Goal: Task Accomplishment & Management: Use online tool/utility

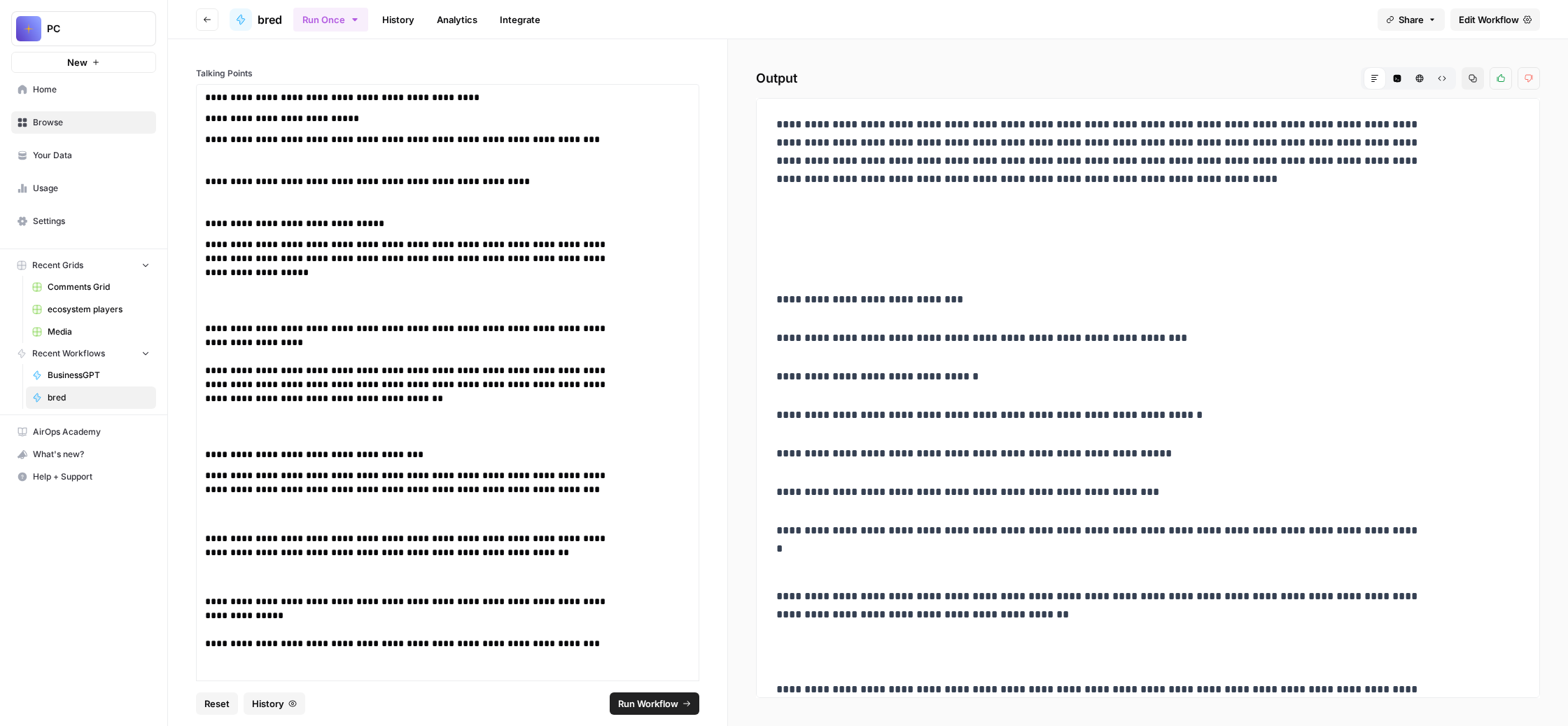
scroll to position [1112, 0]
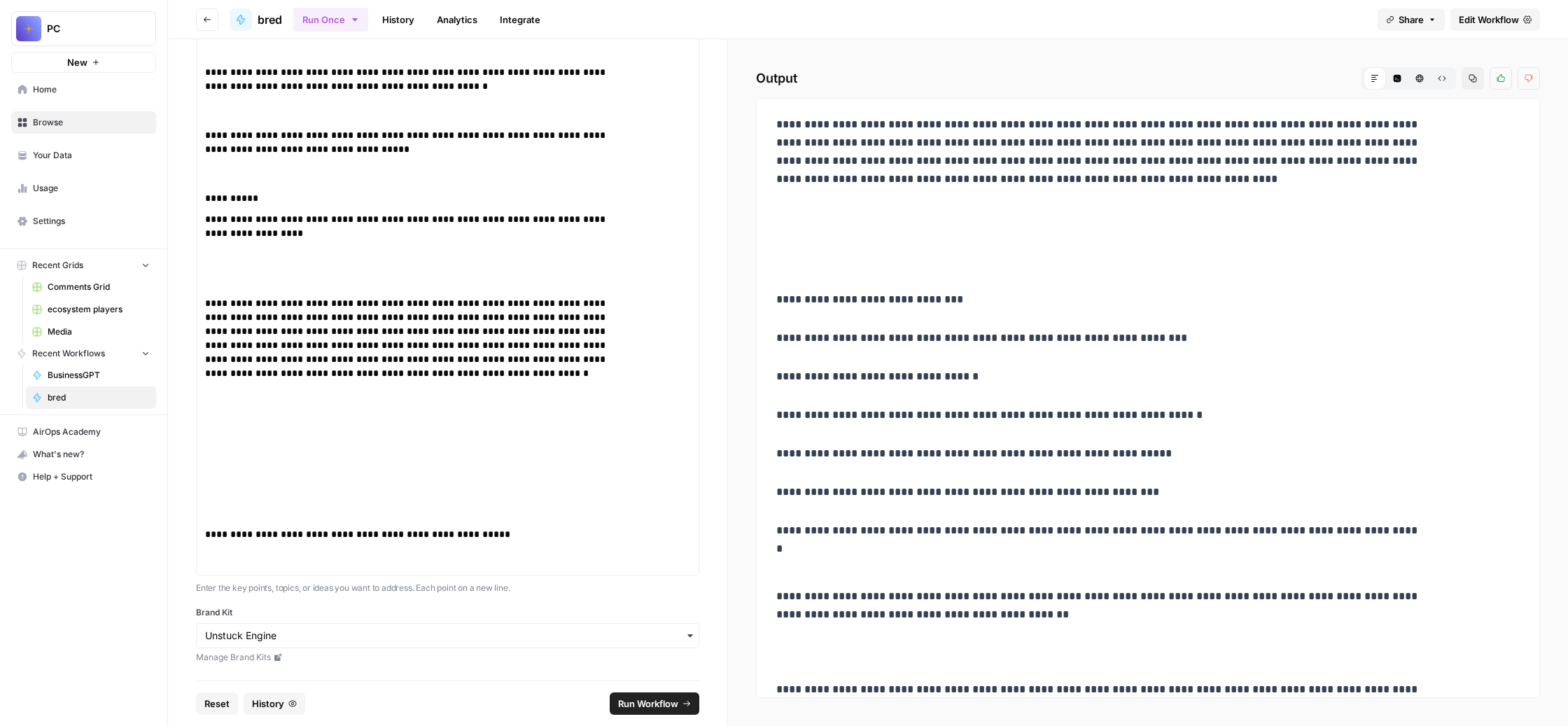
click at [126, 96] on span "Home" at bounding box center [91, 90] width 117 height 13
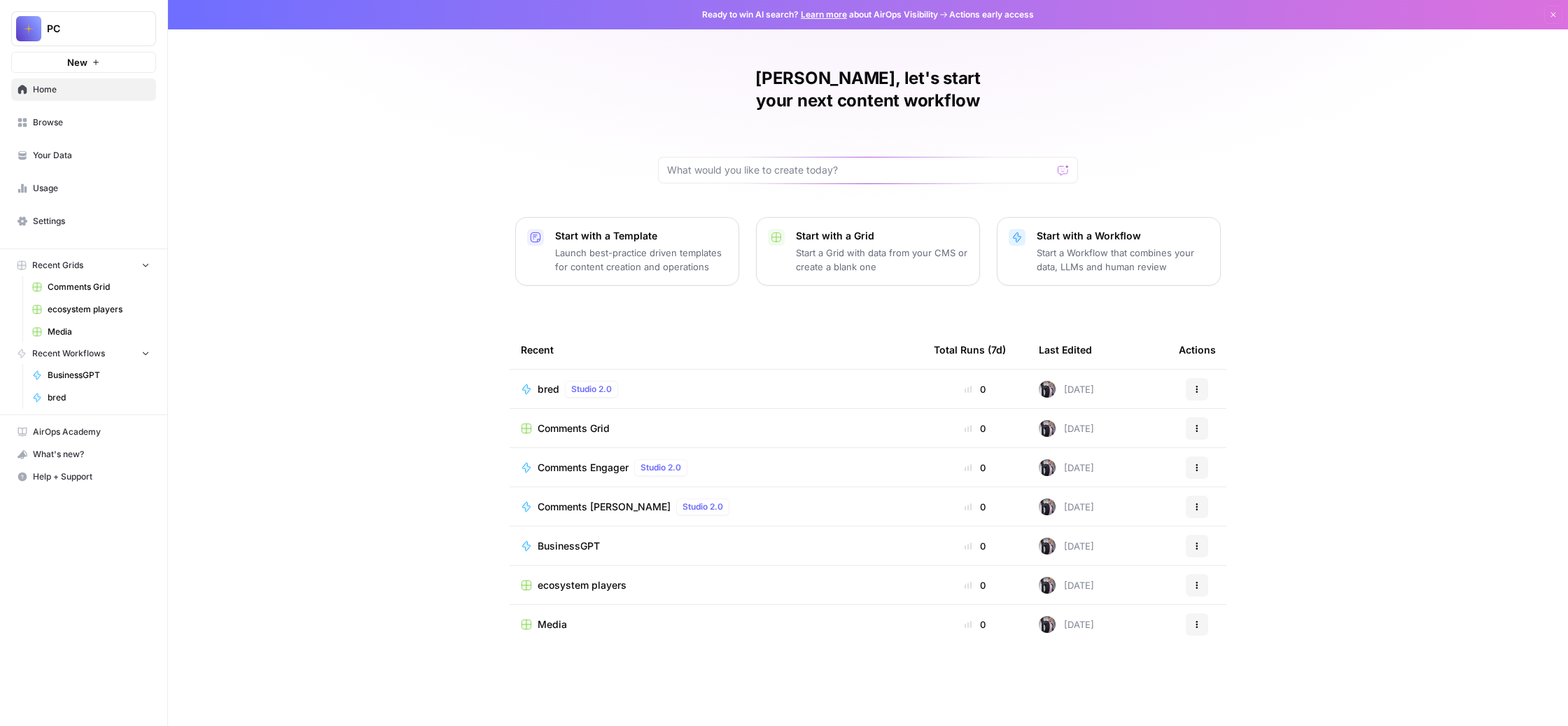
scroll to position [19, 0]
click at [1092, 369] on div "Last Edited" at bounding box center [1065, 350] width 53 height 39
click at [102, 129] on span "Browse" at bounding box center [91, 123] width 117 height 13
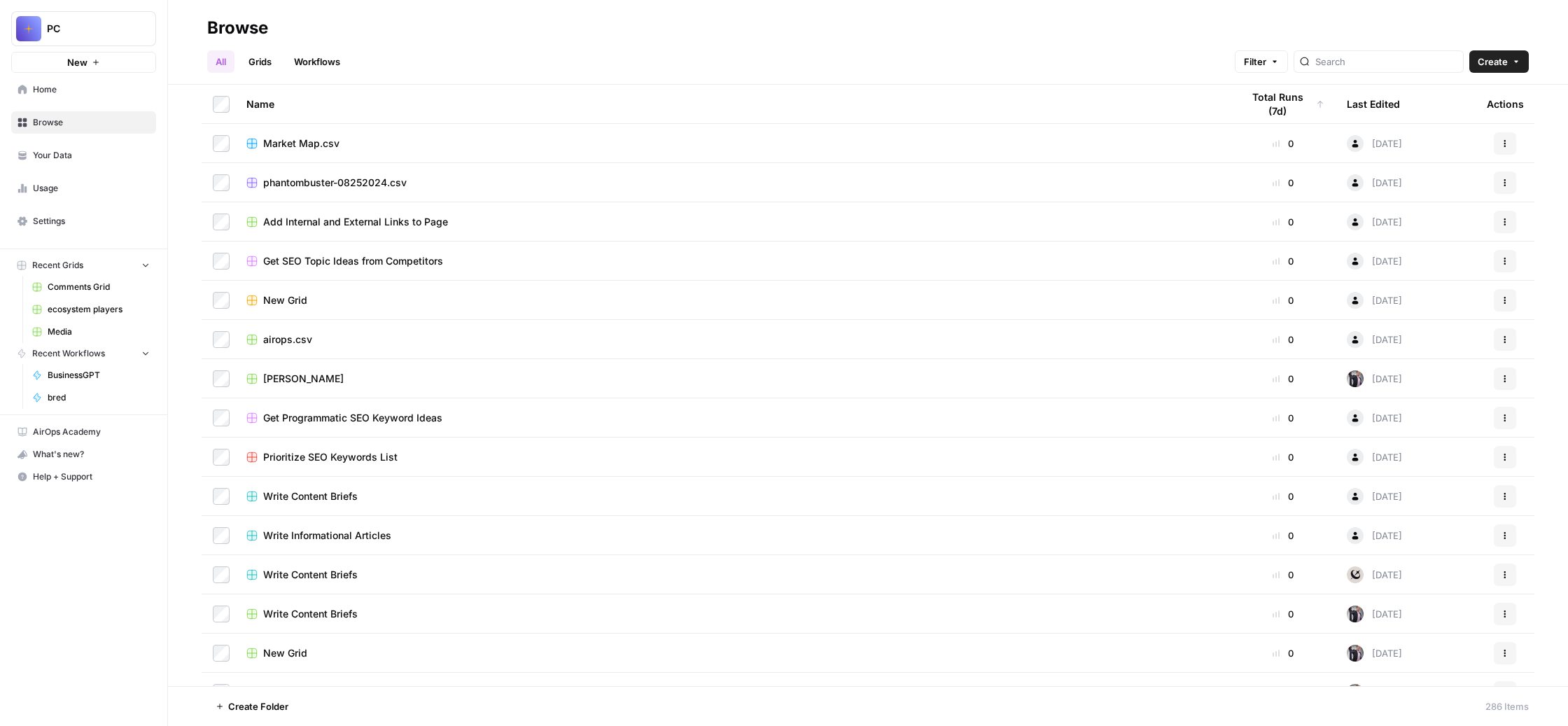
click at [1381, 124] on div "Last Edited" at bounding box center [1373, 104] width 53 height 39
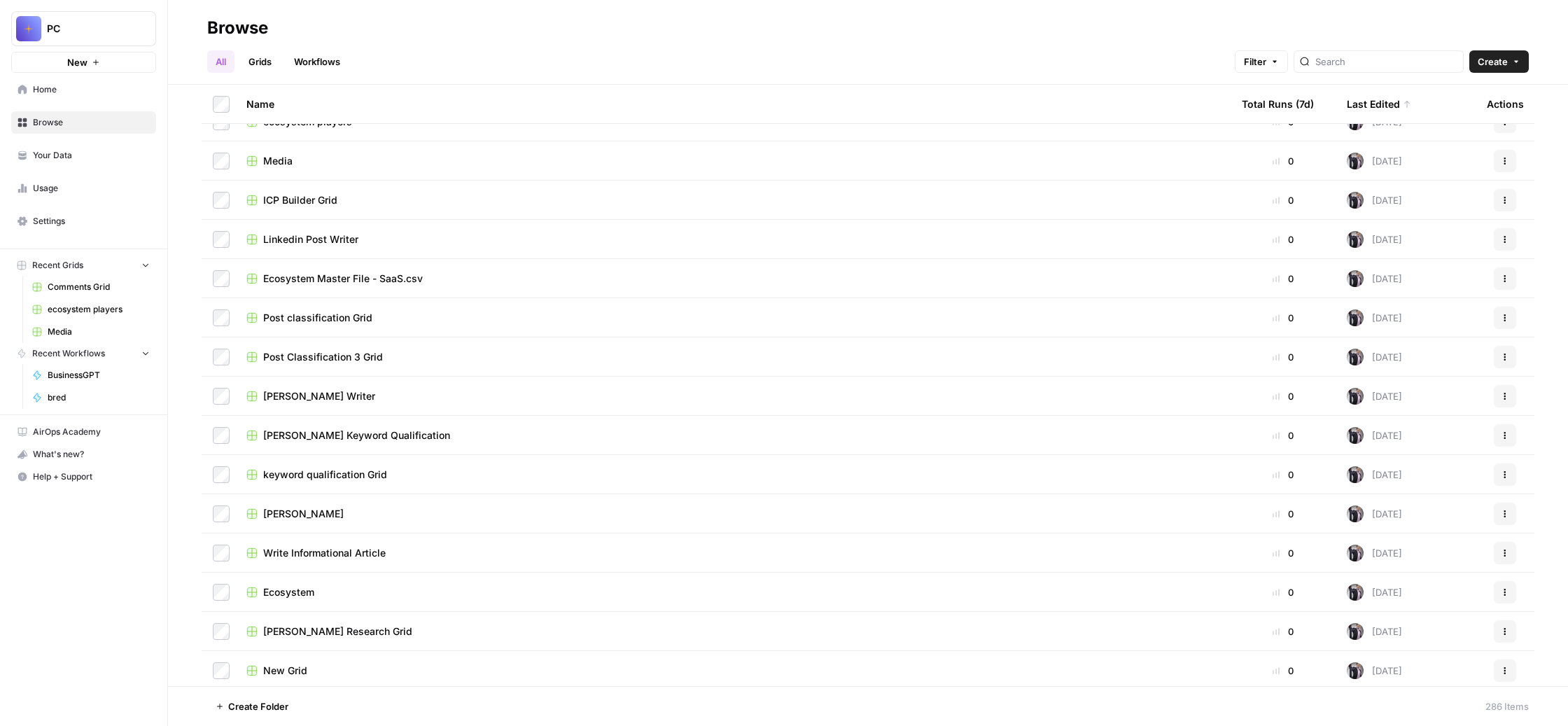
scroll to position [63, 0]
click at [338, 205] on span "ICP Builder Grid" at bounding box center [300, 197] width 74 height 14
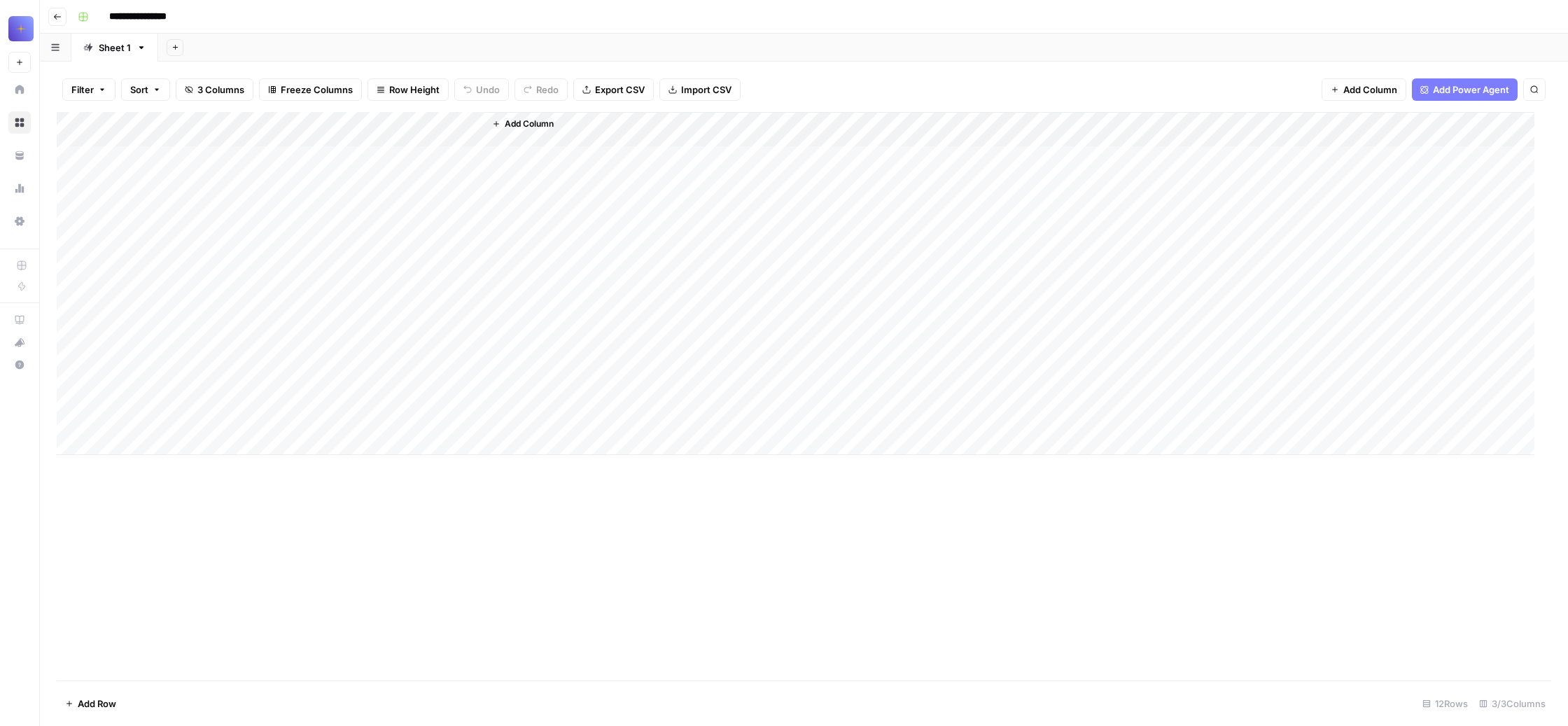
click at [128, 455] on div "Add Column" at bounding box center [795, 284] width 1477 height 343
click at [149, 479] on div "Add Column" at bounding box center [795, 295] width 1477 height 367
click at [136, 479] on div "Add Column" at bounding box center [795, 295] width 1477 height 367
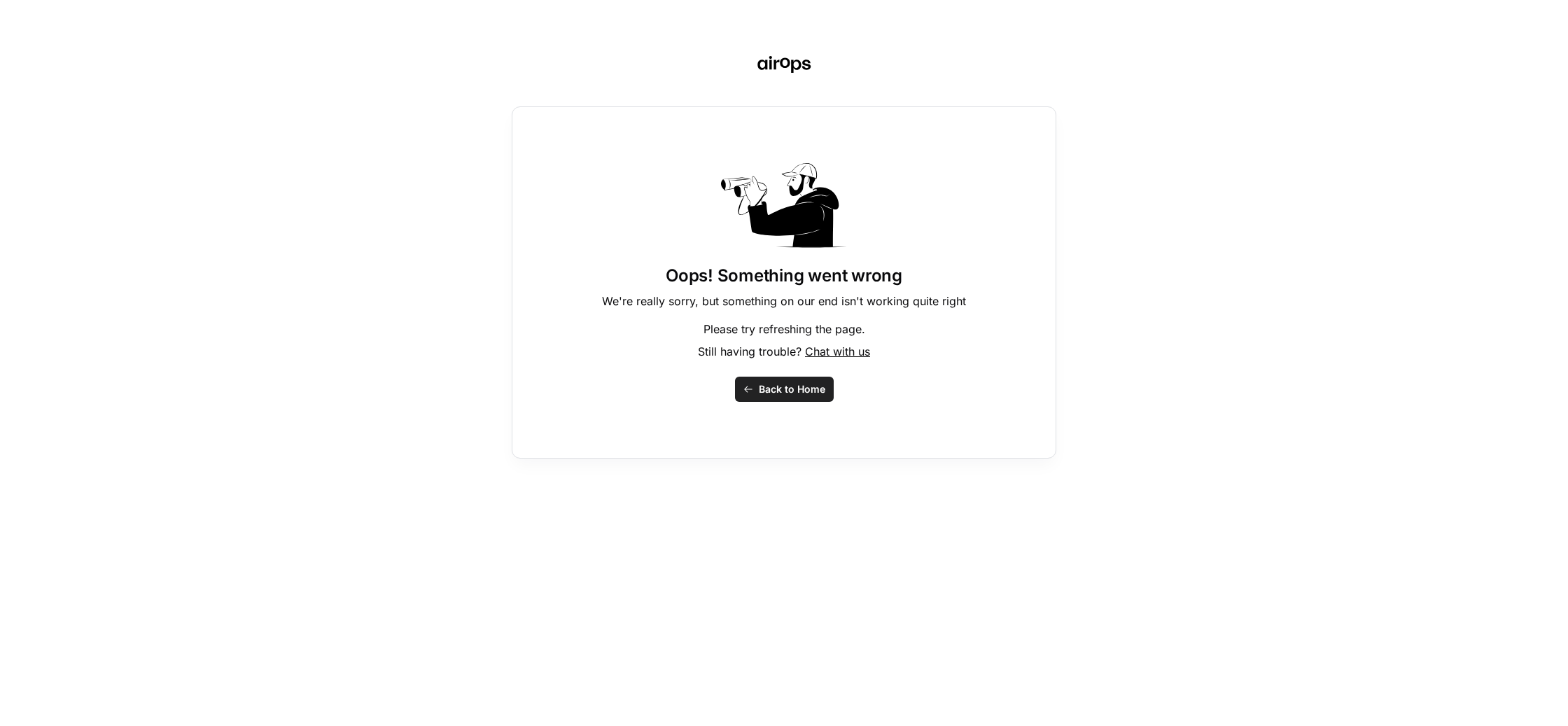
click at [759, 396] on span "Back to Home" at bounding box center [792, 388] width 67 height 14
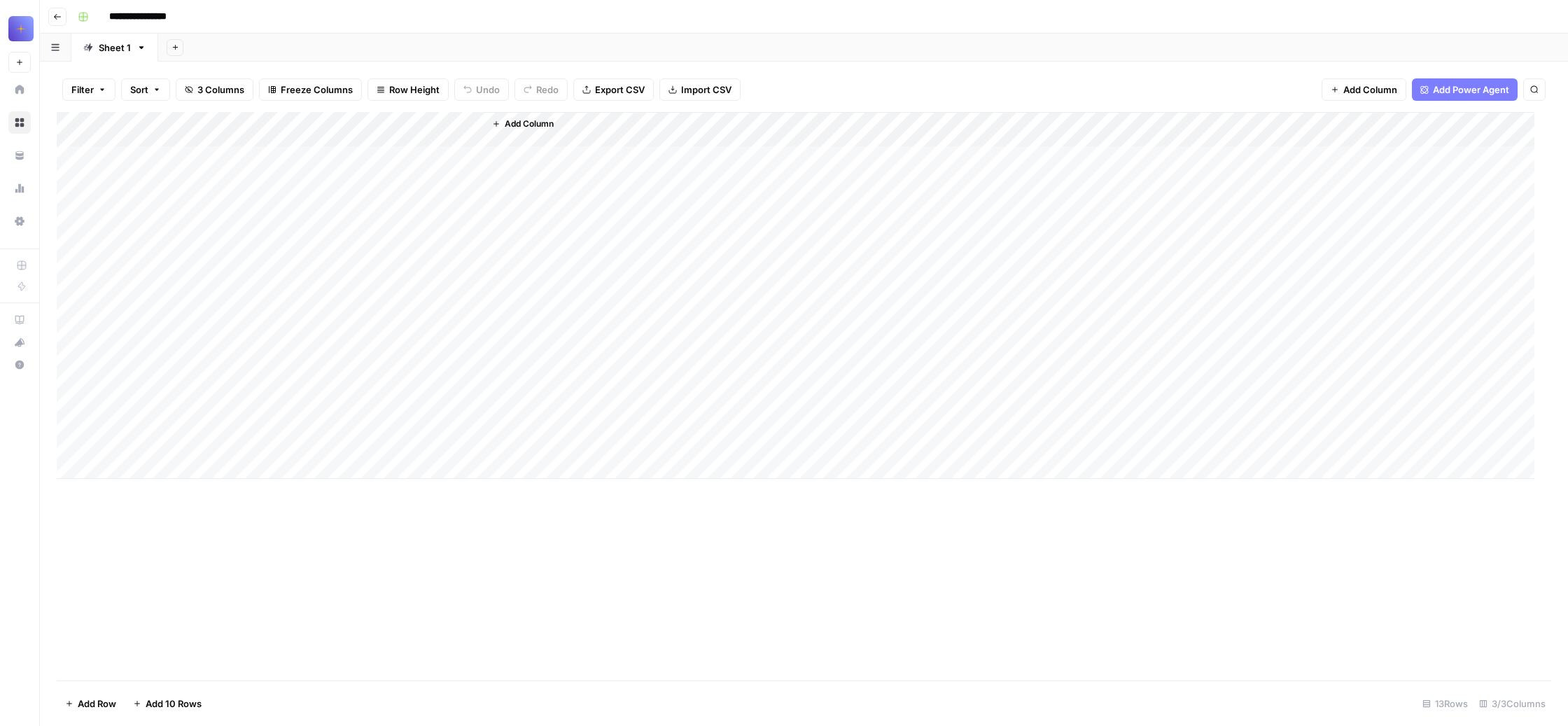
click at [179, 479] on div "Add Column" at bounding box center [795, 295] width 1477 height 367
click at [182, 479] on div "Add Column" at bounding box center [795, 295] width 1477 height 367
type textarea "**********"
click at [301, 479] on div "Add Column" at bounding box center [795, 295] width 1477 height 367
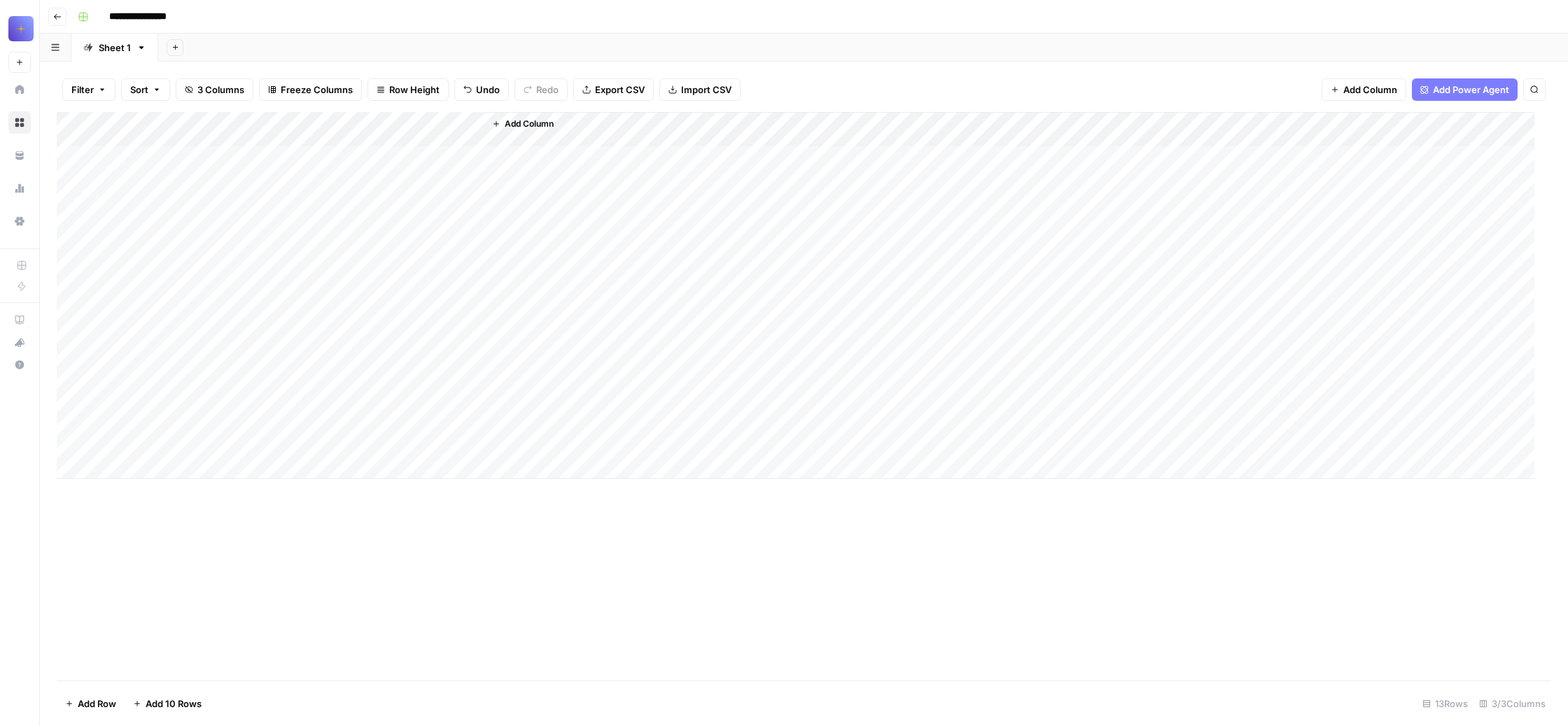
click at [432, 479] on div "Add Column" at bounding box center [795, 295] width 1477 height 367
click at [470, 479] on div "Add Column" at bounding box center [795, 295] width 1477 height 367
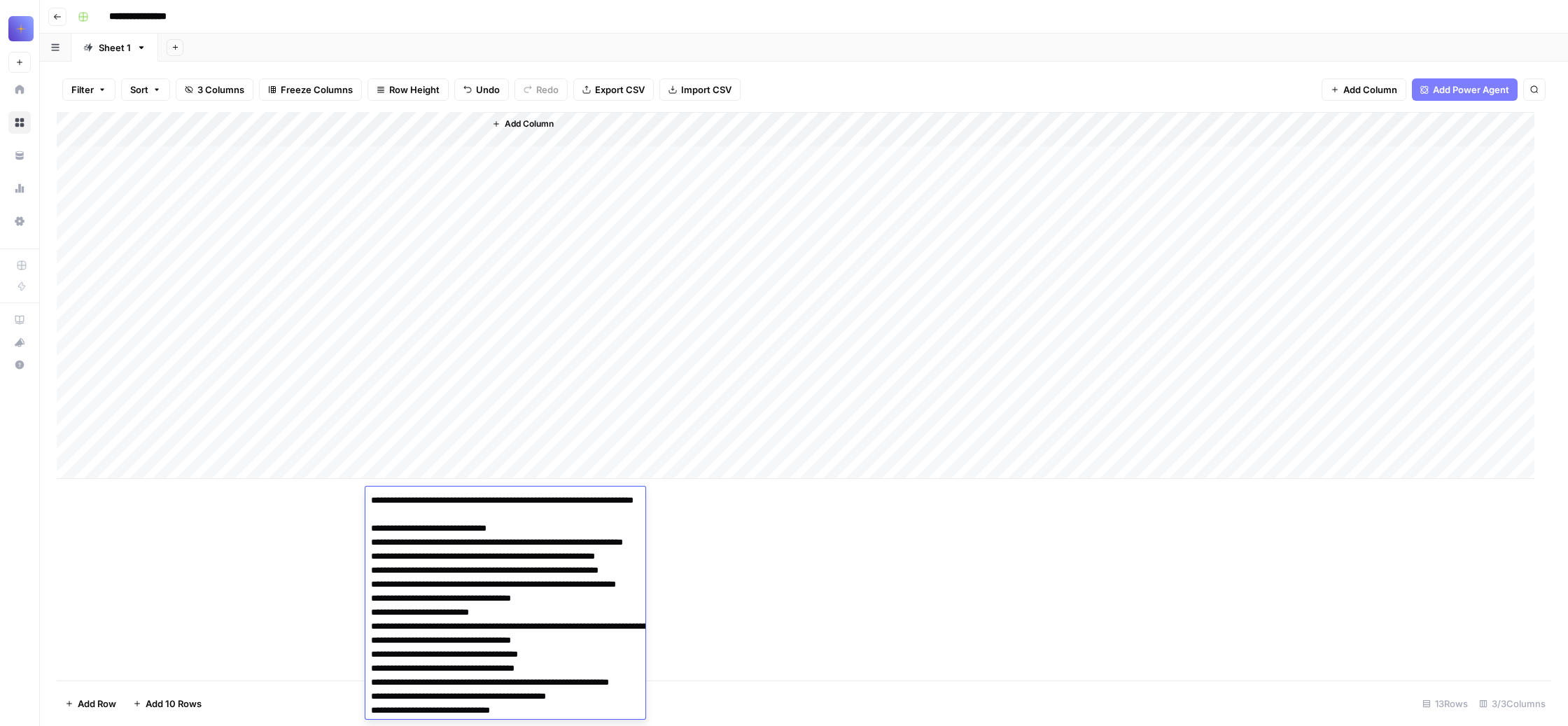
scroll to position [371, 0]
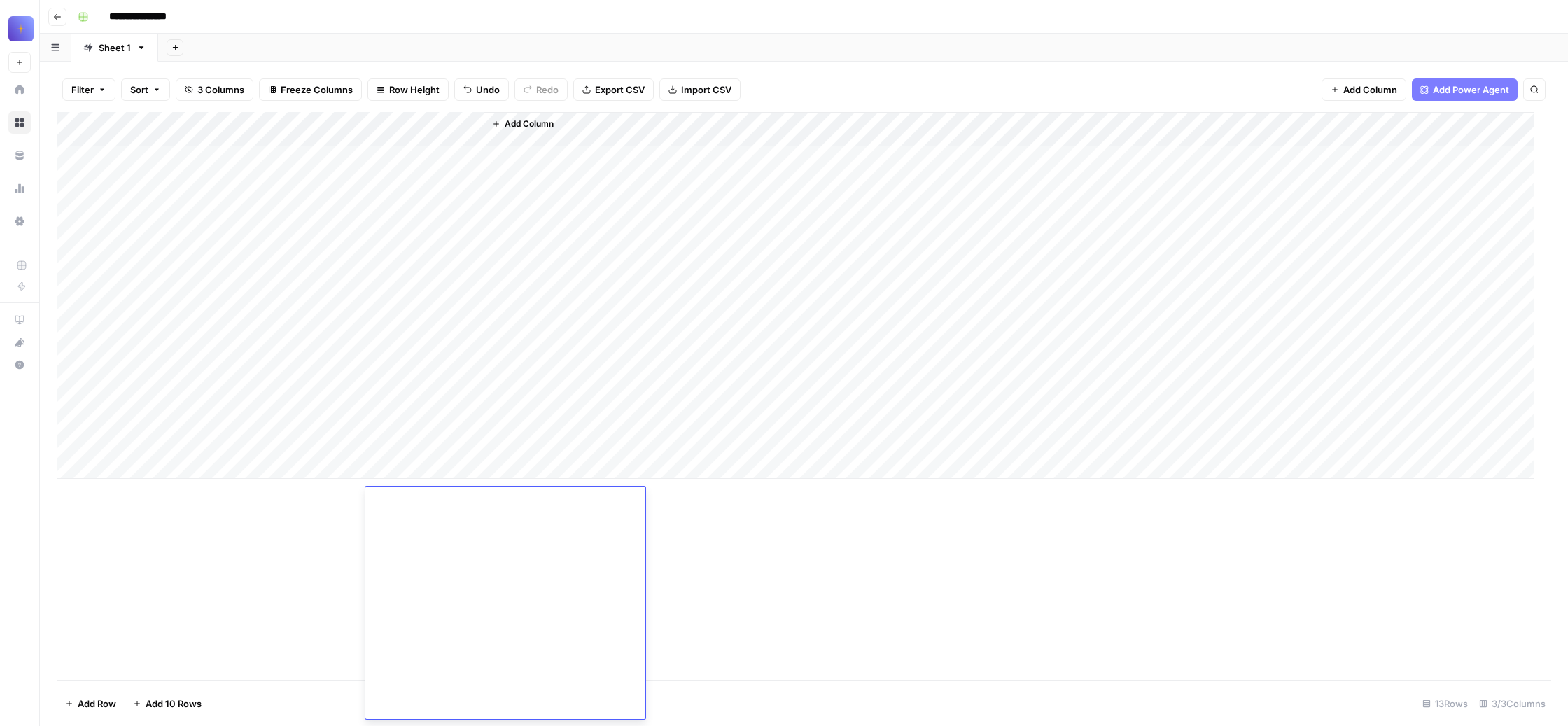
click at [470, 498] on textarea "**********" at bounding box center [534, 421] width 336 height 596
click at [657, 418] on div "Add Column" at bounding box center [1009, 295] width 1050 height 367
click at [478, 185] on div "Add Column" at bounding box center [795, 295] width 1477 height 367
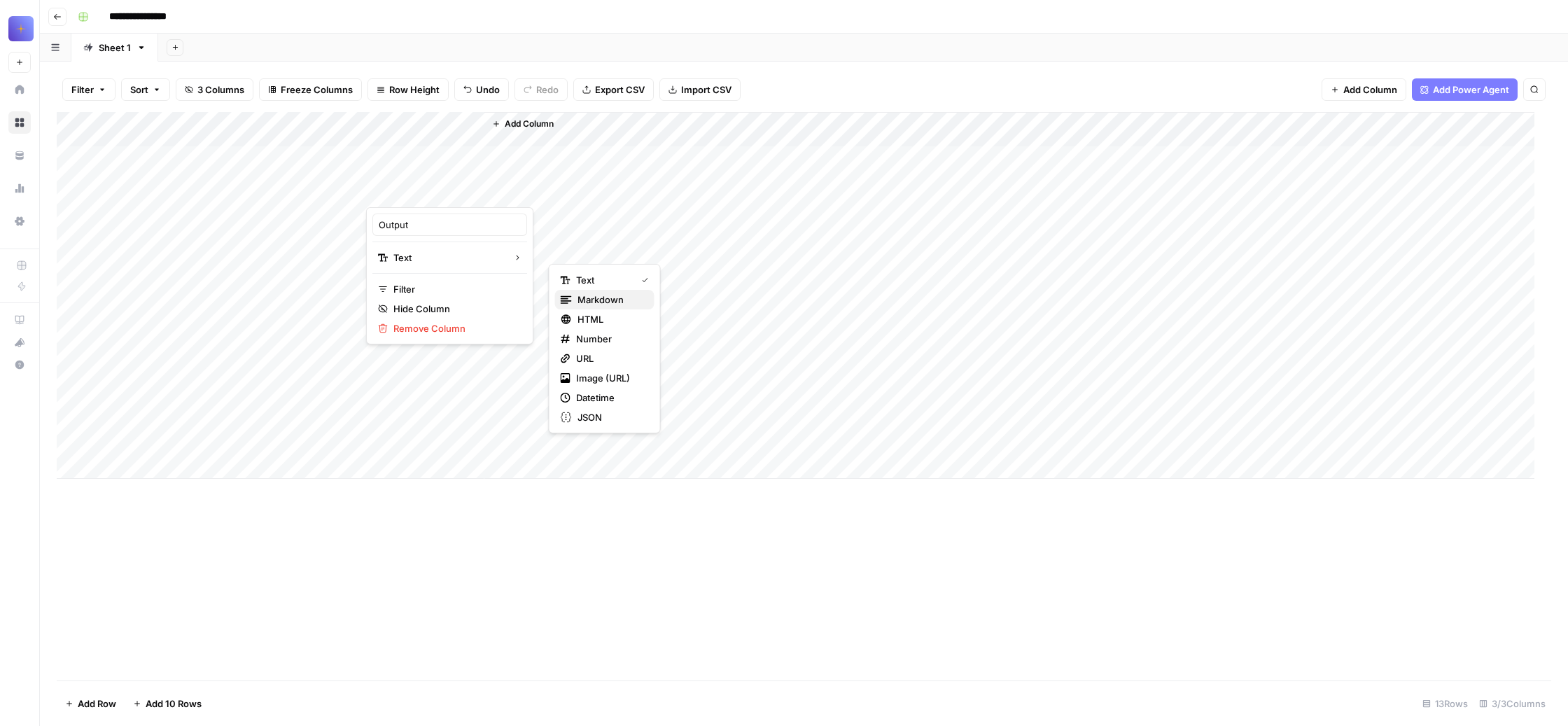
click at [634, 307] on span "Markdown" at bounding box center [611, 299] width 66 height 14
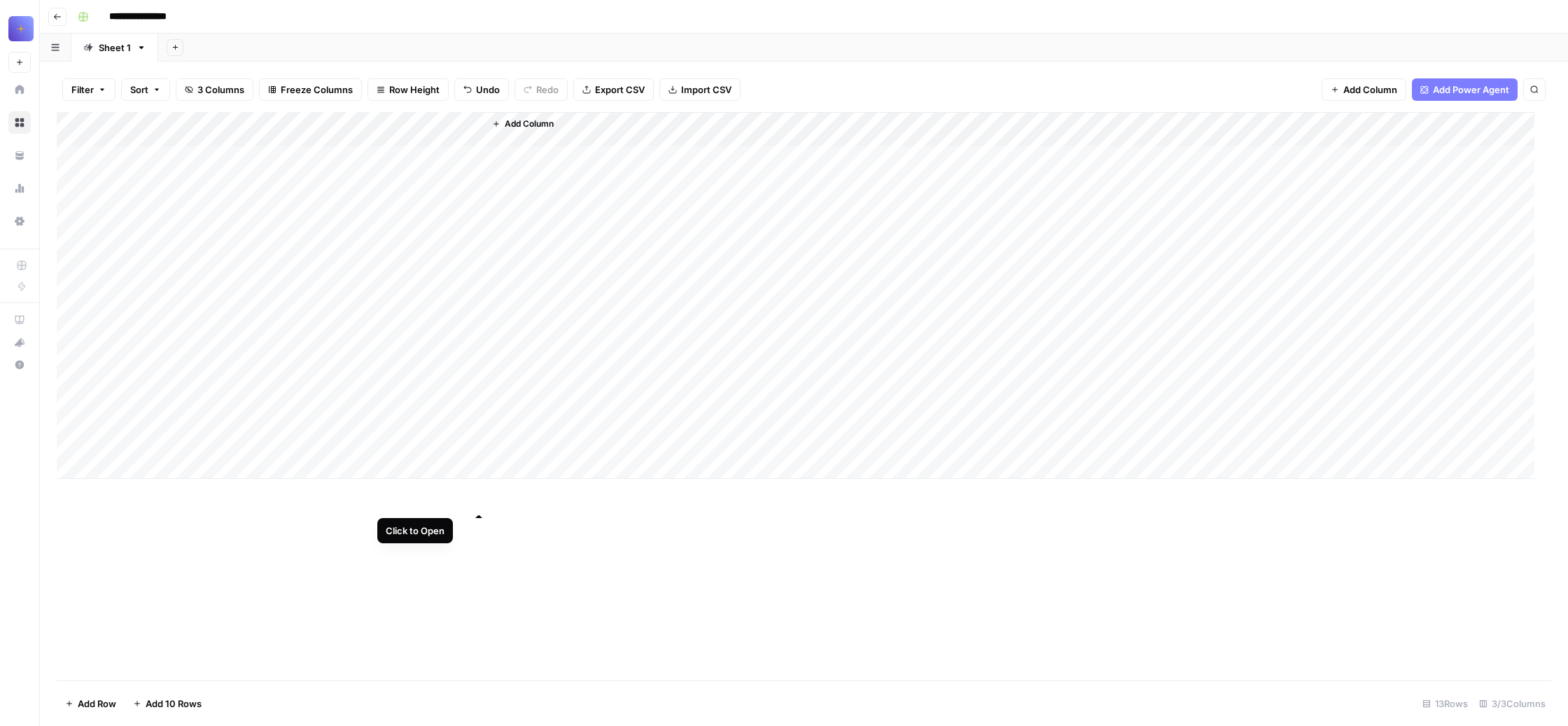
click at [479, 479] on div "Add Column" at bounding box center [795, 295] width 1477 height 367
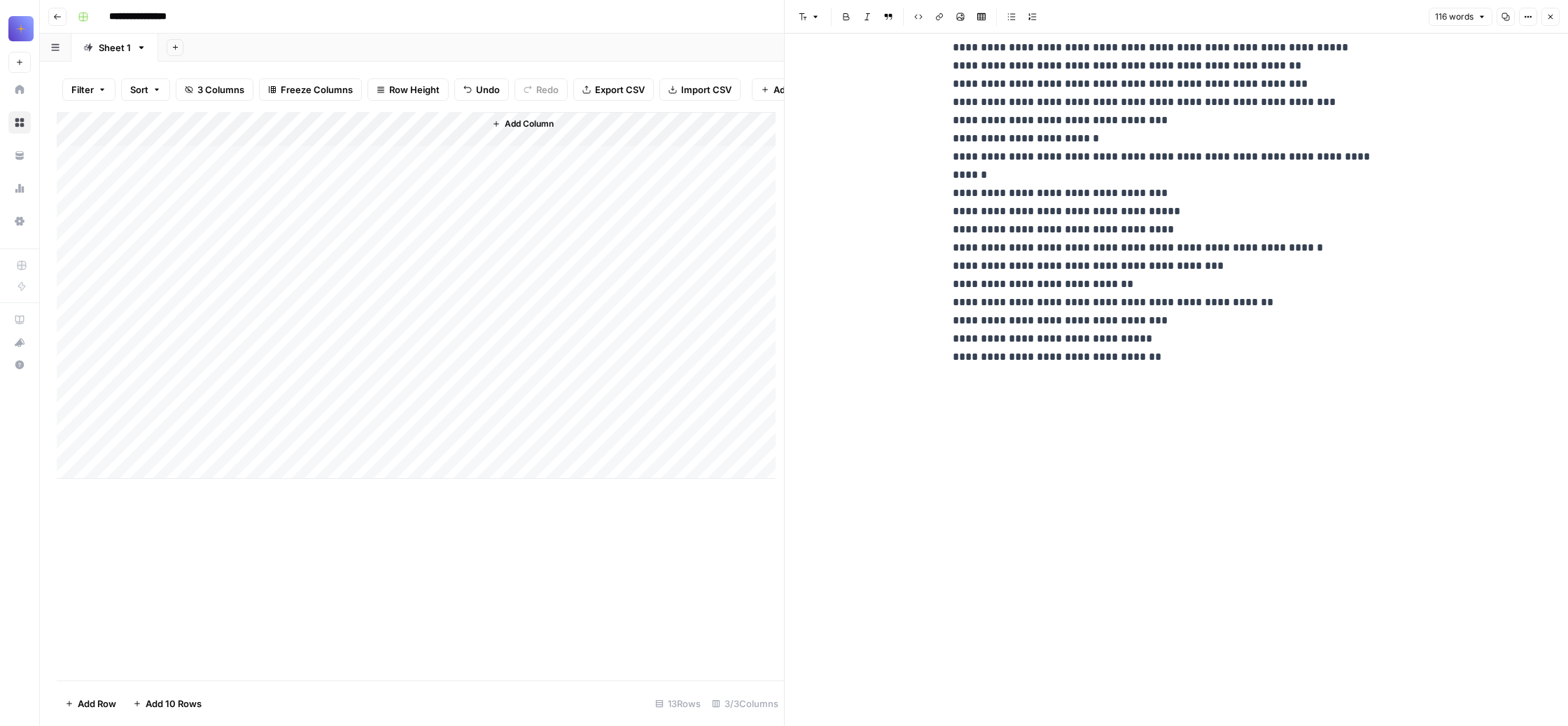
scroll to position [169, 0]
click at [165, 479] on div "Add Column" at bounding box center [416, 295] width 719 height 367
click at [175, 503] on div "Add Column" at bounding box center [416, 307] width 719 height 391
click at [182, 503] on div "Add Column" at bounding box center [416, 307] width 719 height 391
click at [182, 524] on textarea at bounding box center [226, 523] width 224 height 19
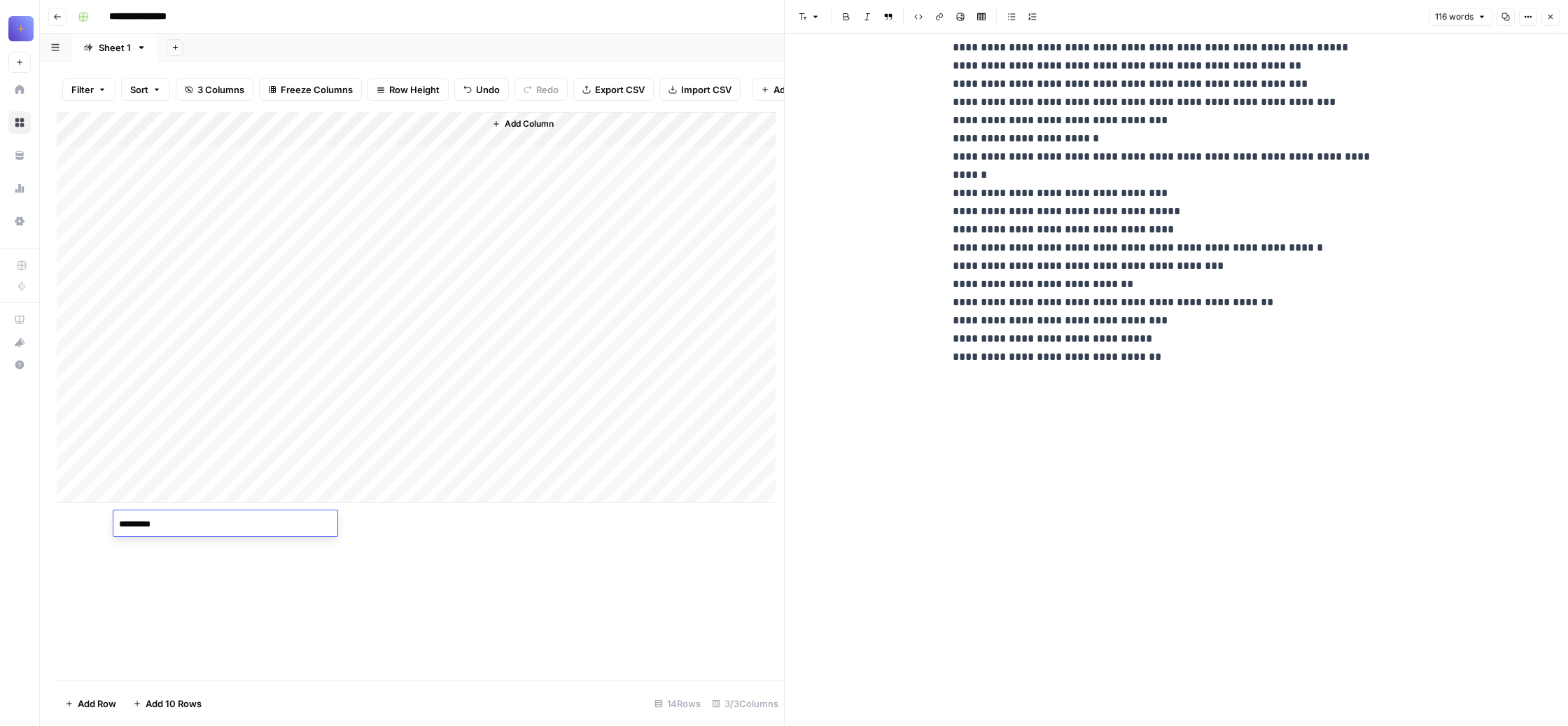
type textarea "**********"
click at [297, 503] on div "Add Column" at bounding box center [416, 307] width 719 height 391
click at [478, 503] on div "Add Column" at bounding box center [416, 307] width 719 height 391
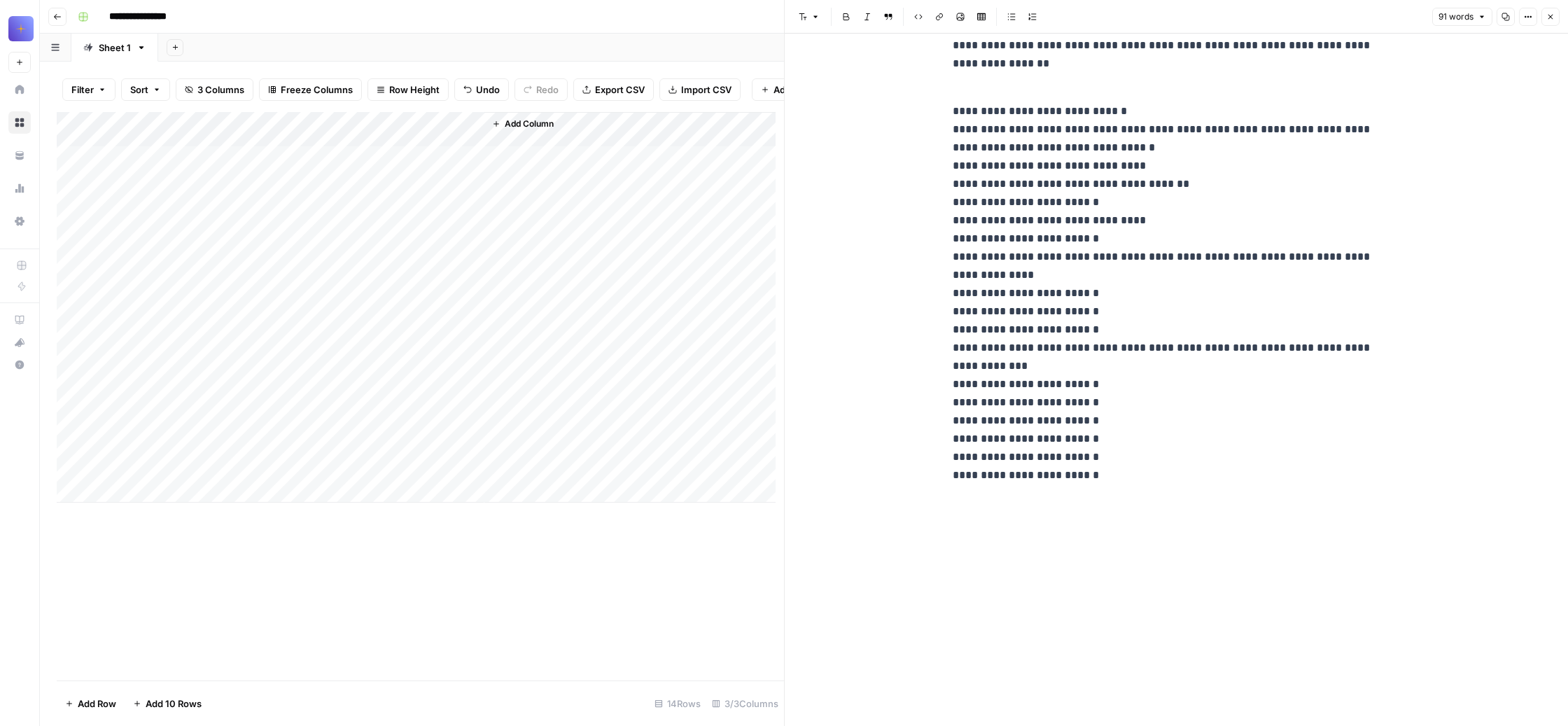
scroll to position [87, 0]
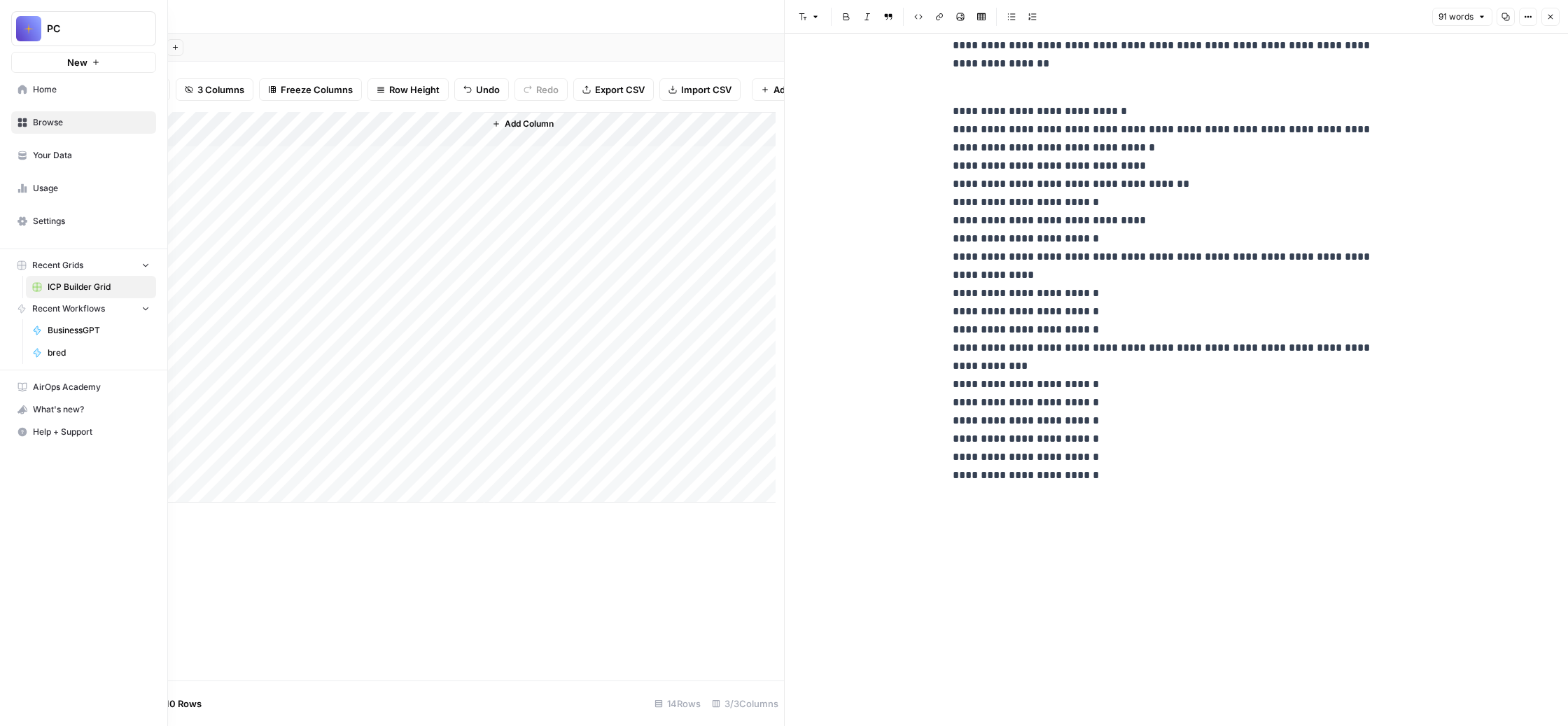
click at [112, 359] on span "bred" at bounding box center [98, 353] width 102 height 13
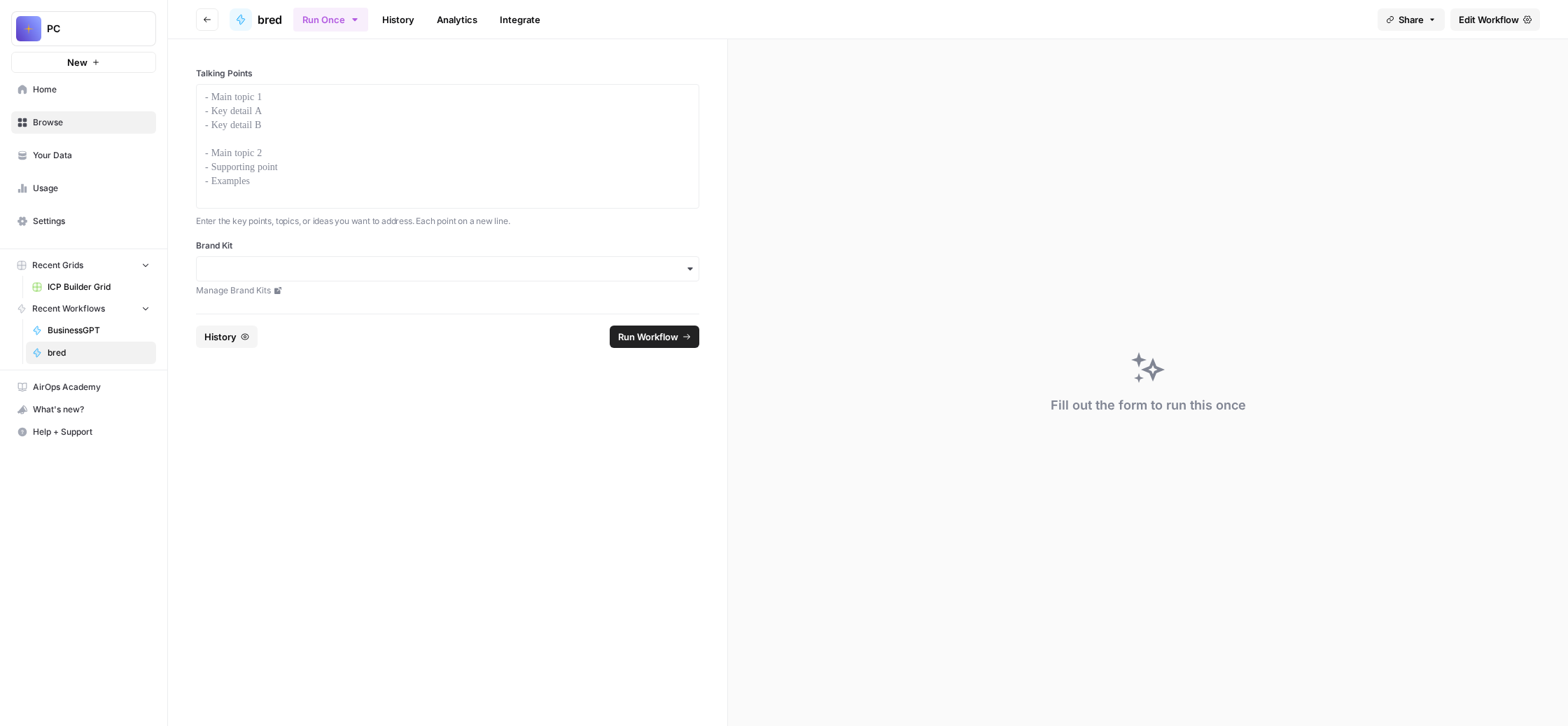
click at [423, 27] on link "History" at bounding box center [398, 19] width 49 height 22
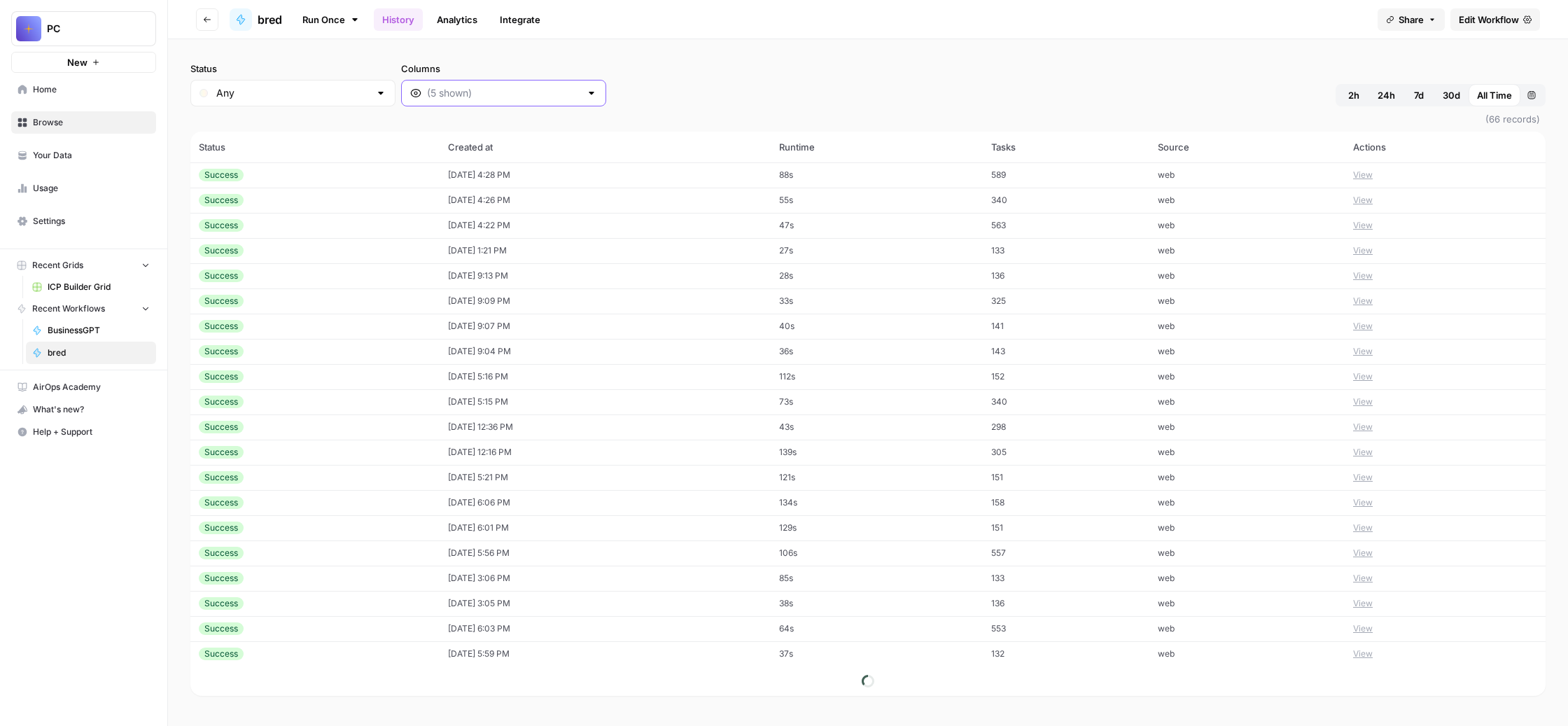
click at [580, 100] on input "Columns" at bounding box center [503, 93] width 153 height 14
click at [679, 227] on span "Output" at bounding box center [665, 219] width 200 height 14
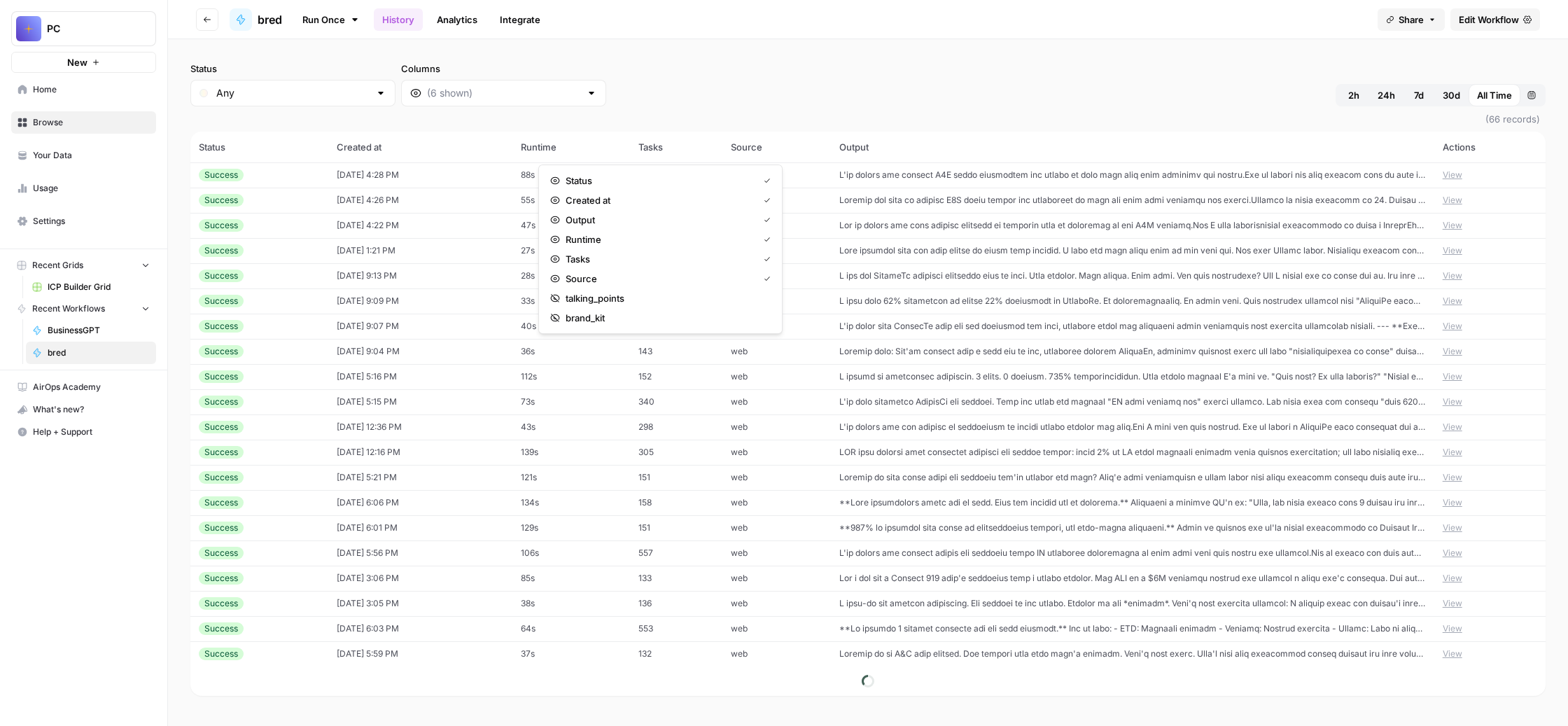
click at [1462, 181] on button "View" at bounding box center [1452, 175] width 19 height 13
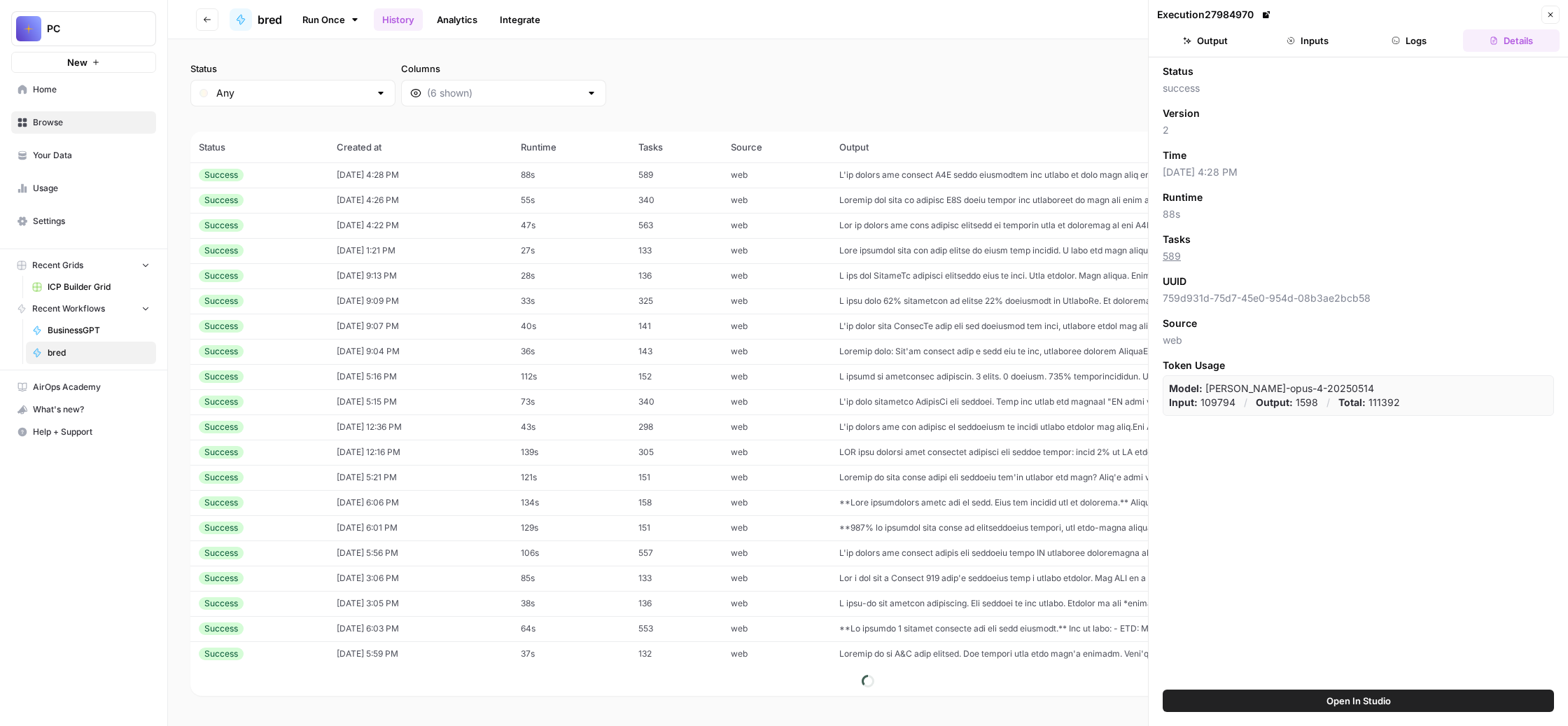
click at [1214, 52] on button "Output" at bounding box center [1205, 40] width 96 height 22
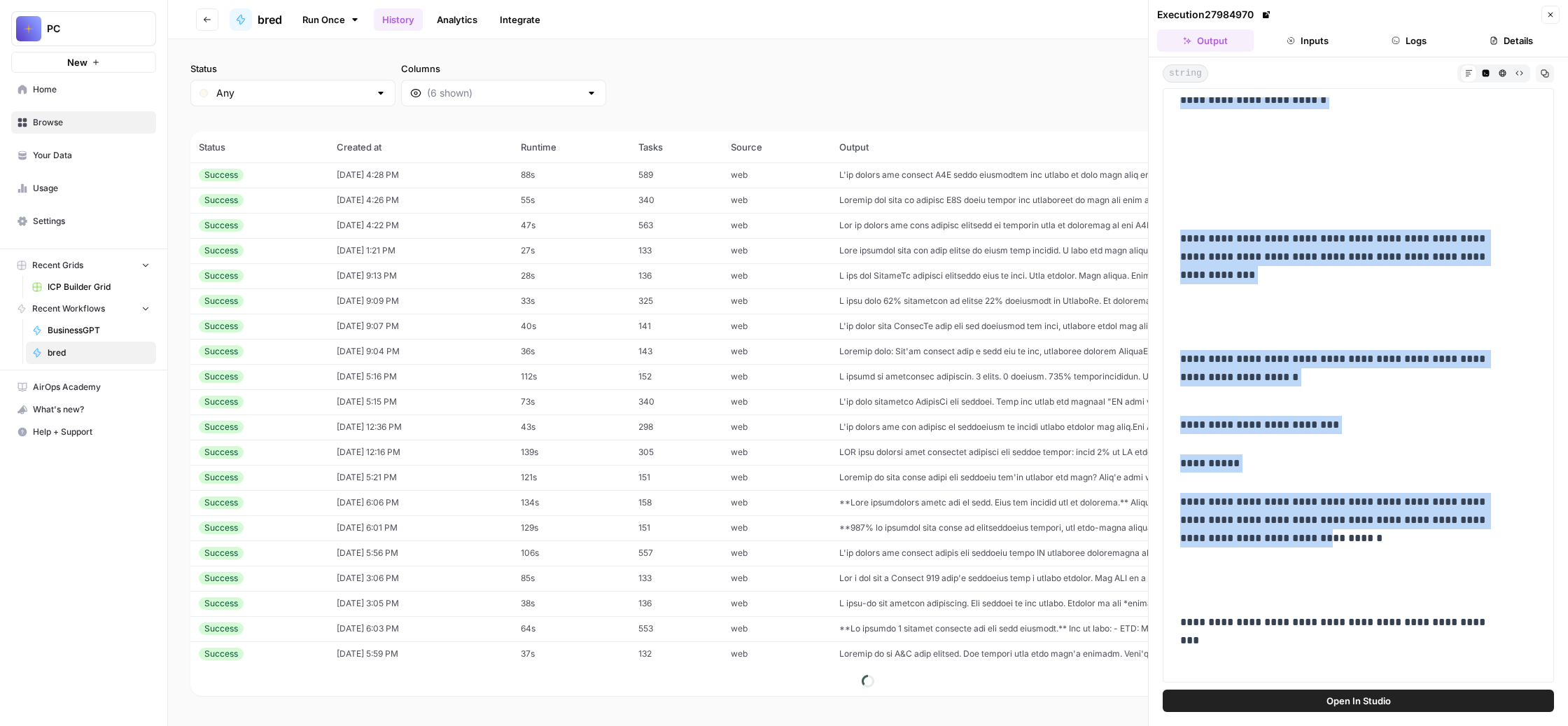
scroll to position [3871, 0]
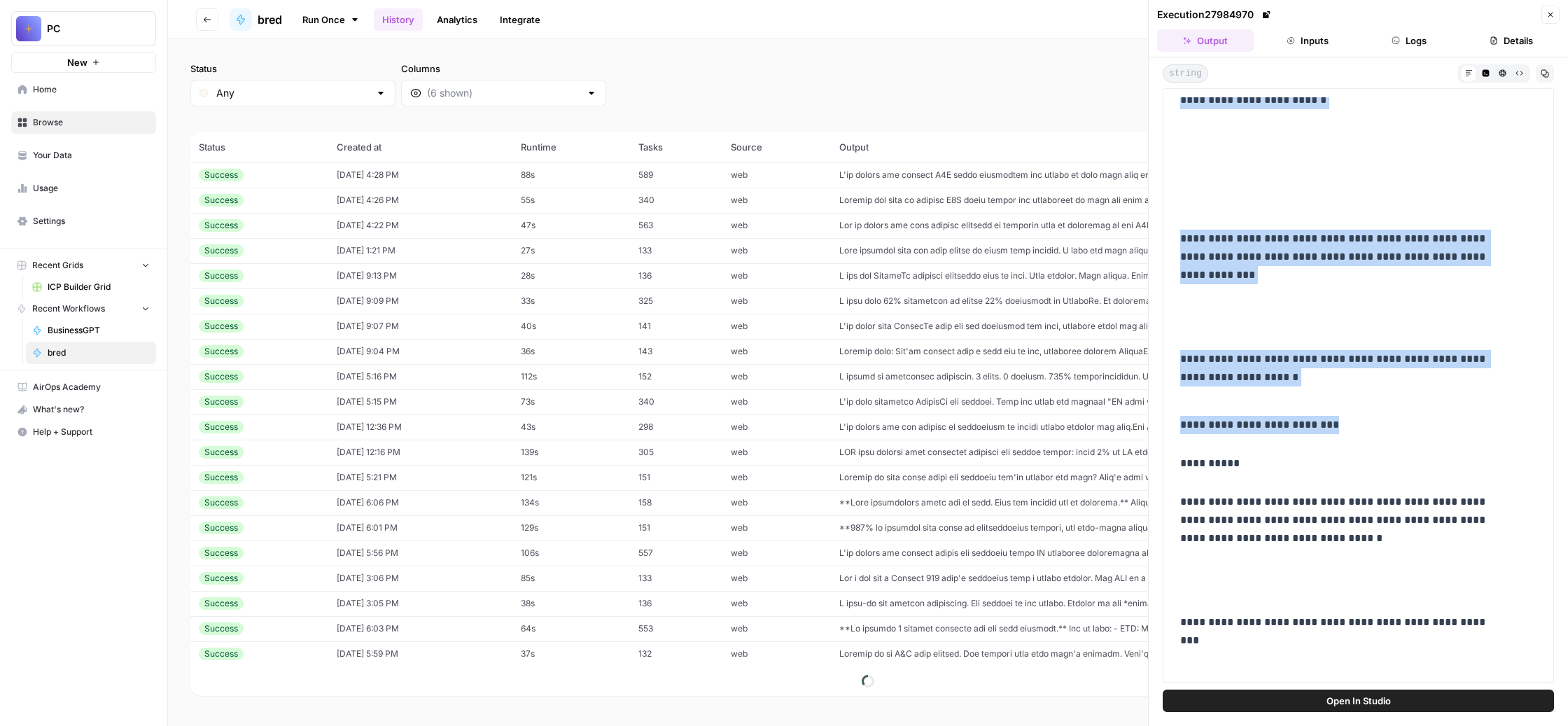
drag, startPoint x: 1194, startPoint y: 334, endPoint x: 1430, endPoint y: 379, distance: 240.3
copy div "**********"
